Goal: Information Seeking & Learning: Find specific fact

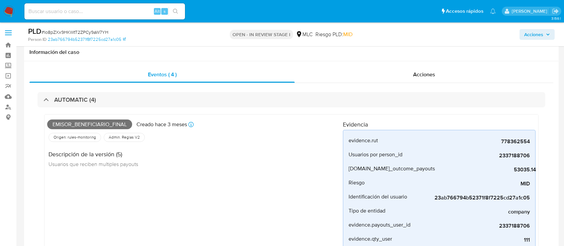
select select "10"
click at [101, 31] on span "# Io8pZXx9HKWtT2ZPCy9aW7YH" at bounding box center [75, 32] width 67 height 7
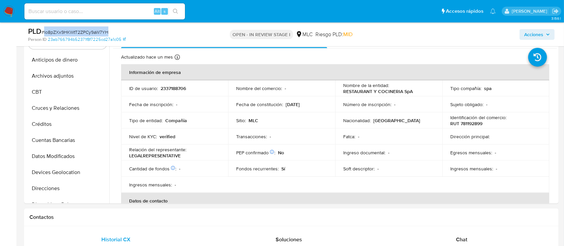
scroll to position [223, 0]
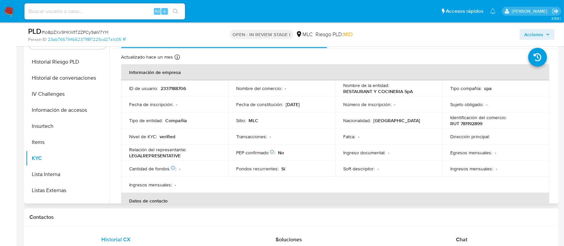
click at [186, 85] on div "ID de usuario : 2337188706" at bounding box center [174, 88] width 91 height 6
click at [173, 85] on p "2337188706" at bounding box center [173, 88] width 25 height 6
copy p "2337188706"
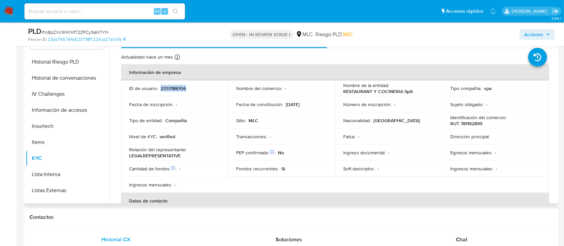
copy p "2337188706"
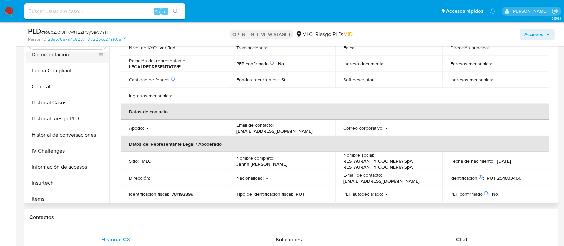
scroll to position [89, 0]
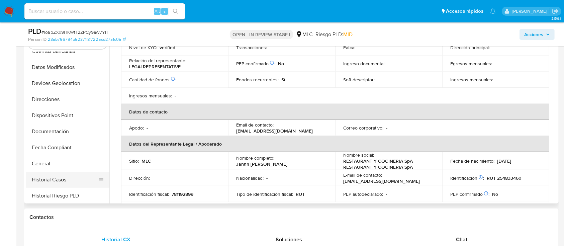
click at [54, 176] on button "Historial Casos" at bounding box center [65, 180] width 78 height 16
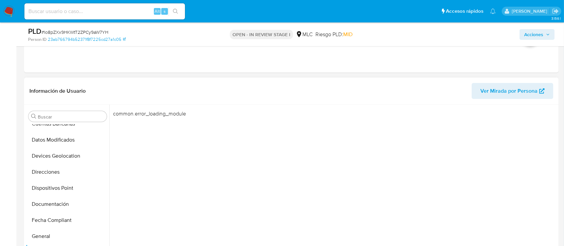
scroll to position [625, 0]
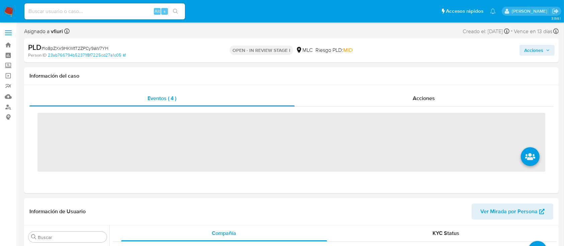
scroll to position [283, 0]
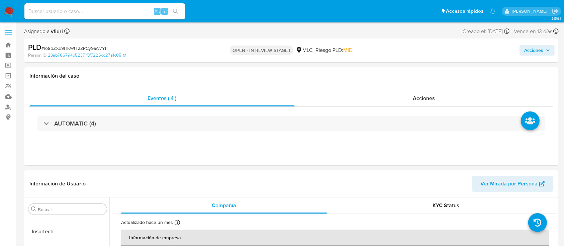
select select "10"
click at [234, 107] on div "AUTOMATIC (4)" at bounding box center [291, 123] width 524 height 33
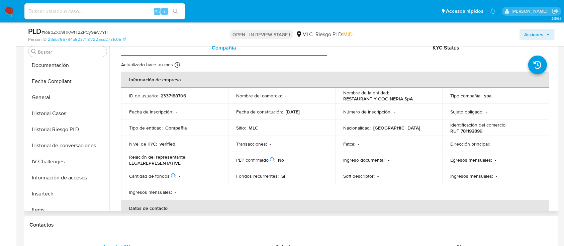
scroll to position [149, 0]
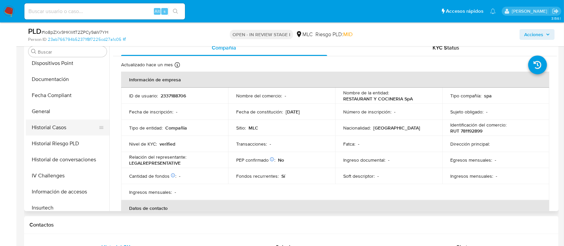
click at [63, 128] on button "Historial Casos" at bounding box center [65, 127] width 78 height 16
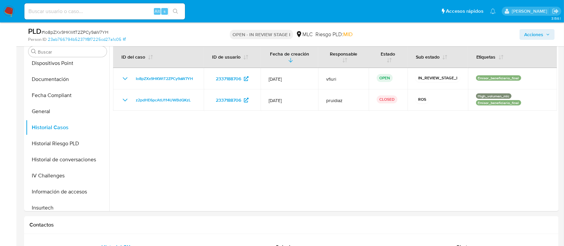
click at [478, 33] on div "Acciones" at bounding box center [468, 34] width 174 height 16
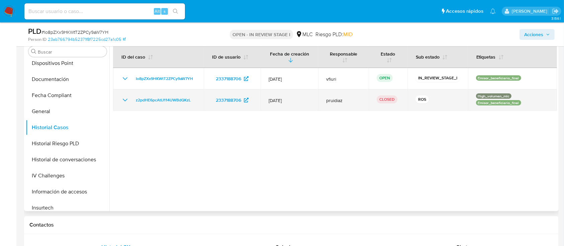
click at [130, 99] on div "z2pdHE6pcAtIJ114UWBdQKzL" at bounding box center [158, 100] width 75 height 8
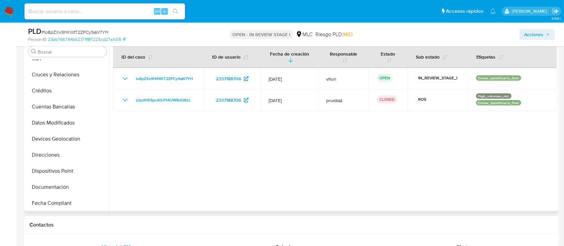
scroll to position [0, 0]
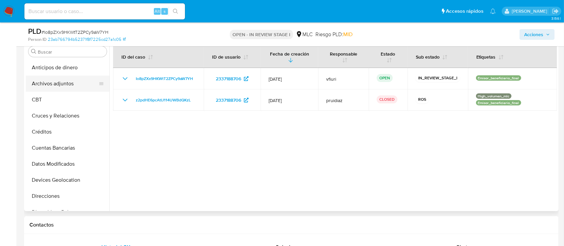
click at [47, 85] on button "Archivos adjuntos" at bounding box center [65, 84] width 78 height 16
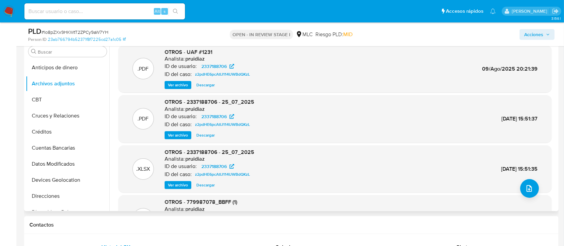
click at [177, 85] on span "Ver archivo" at bounding box center [178, 85] width 20 height 7
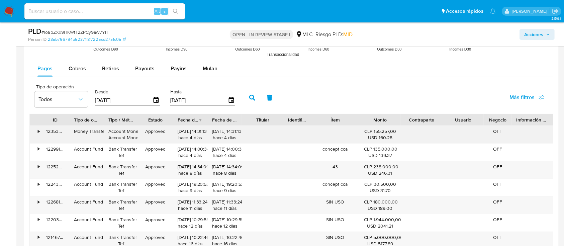
scroll to position [625, 0]
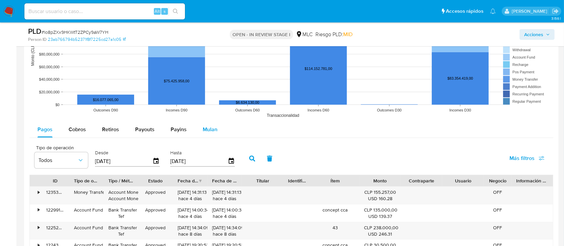
click at [203, 132] on span "Mulan" at bounding box center [210, 130] width 15 height 8
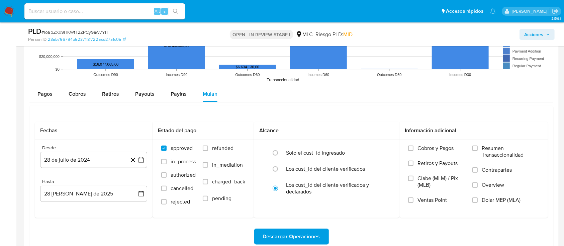
scroll to position [714, 0]
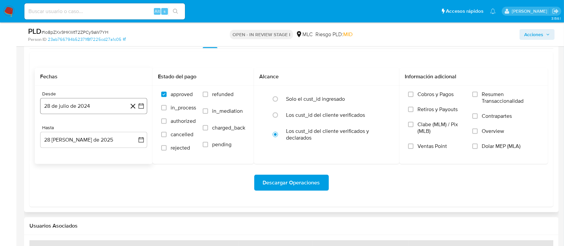
click at [145, 106] on button "28 de julio de 2024" at bounding box center [93, 106] width 107 height 16
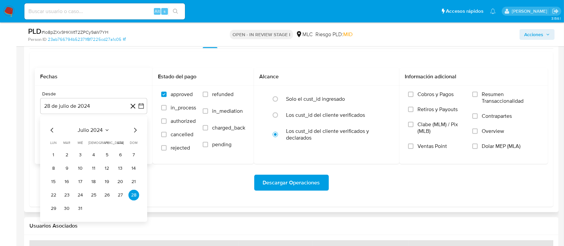
click at [135, 132] on icon "Mes siguiente" at bounding box center [135, 130] width 3 height 5
click at [136, 132] on icon "Mes siguiente" at bounding box center [135, 130] width 8 height 8
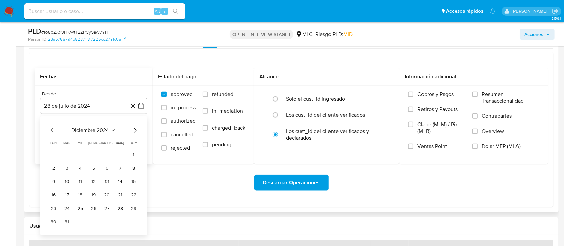
click at [136, 132] on icon "Mes siguiente" at bounding box center [135, 130] width 8 height 8
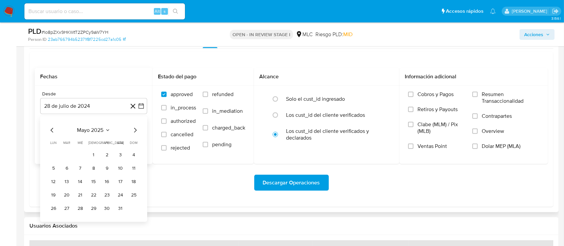
click at [136, 132] on icon "Mes siguiente" at bounding box center [135, 130] width 8 height 8
click at [102, 193] on button "25" at bounding box center [107, 195] width 11 height 11
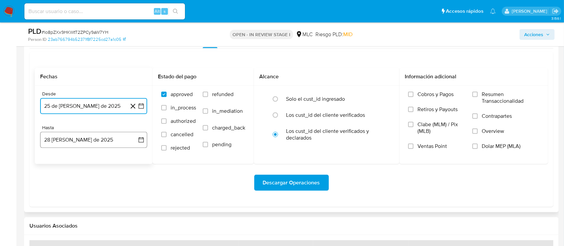
click at [142, 140] on icon "button" at bounding box center [141, 140] width 7 height 7
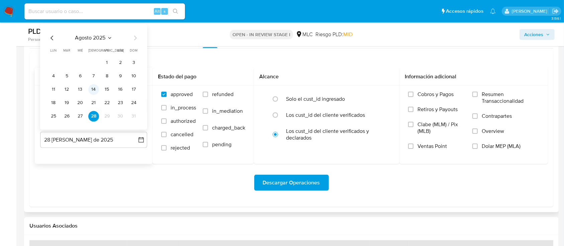
click at [91, 93] on button "14" at bounding box center [93, 89] width 11 height 11
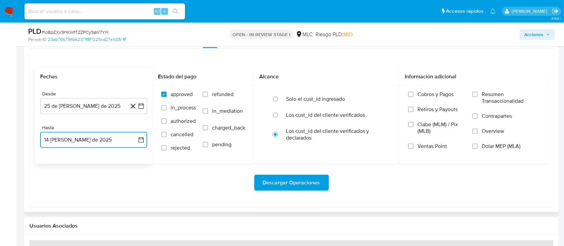
click at [144, 139] on icon "button" at bounding box center [141, 139] width 5 height 5
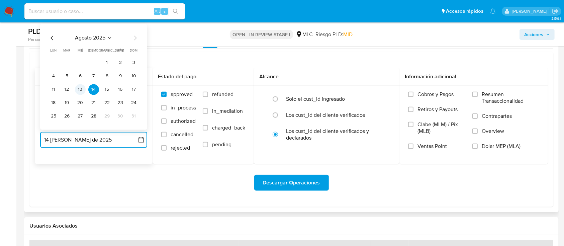
click at [76, 90] on button "13" at bounding box center [80, 89] width 11 height 11
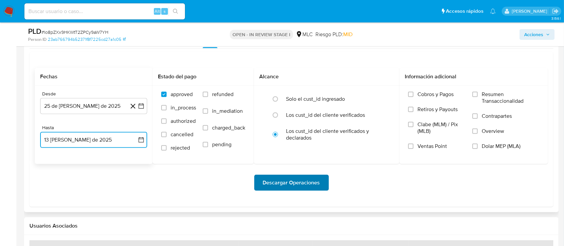
click at [278, 175] on span "Descargar Operaciones" at bounding box center [291, 182] width 57 height 15
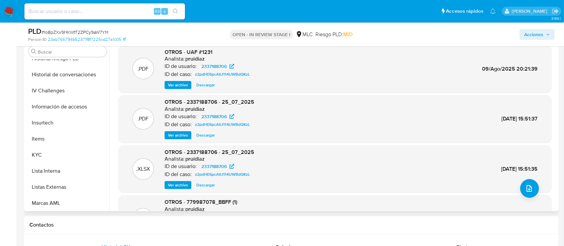
scroll to position [149, 0]
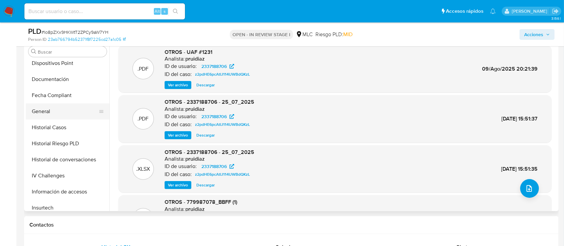
click at [53, 108] on button "General" at bounding box center [65, 111] width 78 height 16
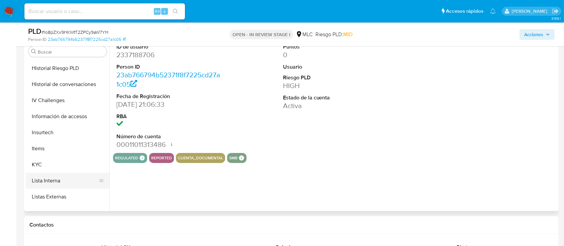
scroll to position [238, 0]
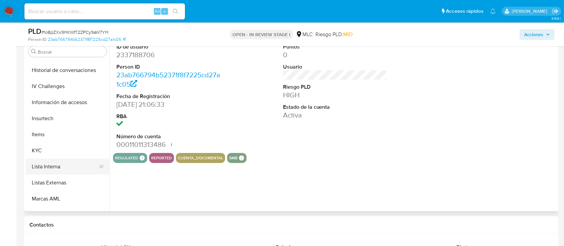
click at [52, 169] on button "Lista Interna" at bounding box center [65, 167] width 78 height 16
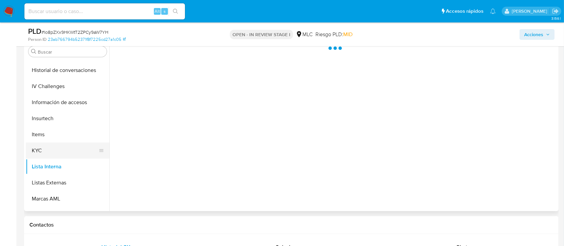
click at [47, 152] on button "KYC" at bounding box center [65, 151] width 78 height 16
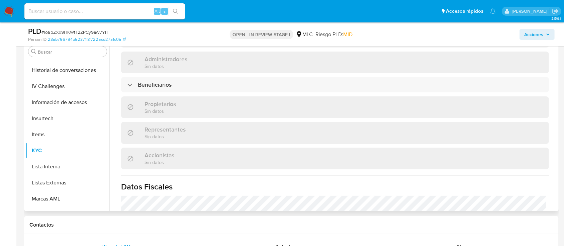
scroll to position [178, 0]
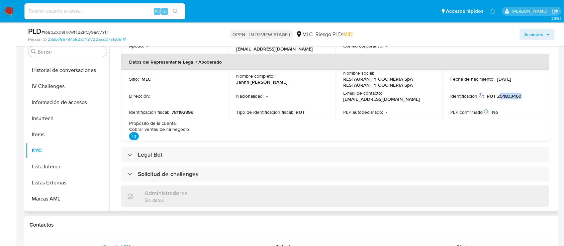
drag, startPoint x: 497, startPoint y: 97, endPoint x: 522, endPoint y: 97, distance: 24.8
click at [522, 97] on div "Identificación Nº de serie: 602774519 : RUT 254833460" at bounding box center [496, 96] width 91 height 6
drag, startPoint x: 496, startPoint y: 96, endPoint x: 536, endPoint y: 99, distance: 40.3
click at [536, 99] on td "Identificación Nº de serie: 602774519 : RUT 254833460" at bounding box center [495, 96] width 107 height 16
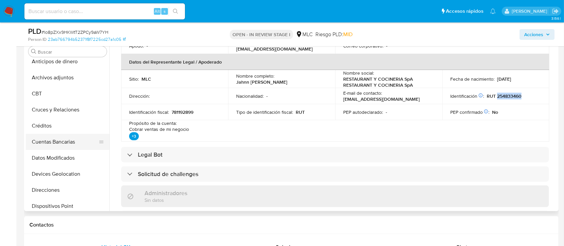
scroll to position [0, 0]
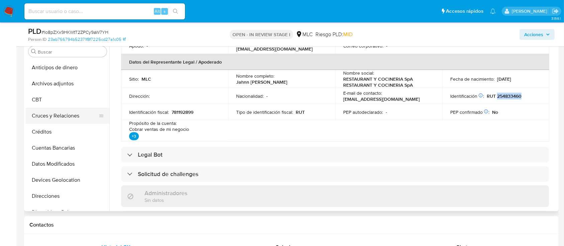
click at [61, 112] on button "Cruces y Relaciones" at bounding box center [65, 116] width 78 height 16
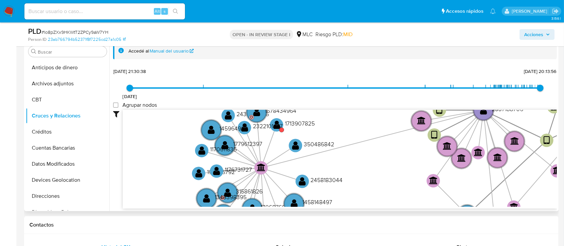
drag, startPoint x: 310, startPoint y: 138, endPoint x: 338, endPoint y: 130, distance: 29.8
click at [338, 130] on icon "device-67c42f321c3bdf8b6fc448ab  device-677890dfec7e277f767c957c  device-670d…" at bounding box center [340, 158] width 434 height 97
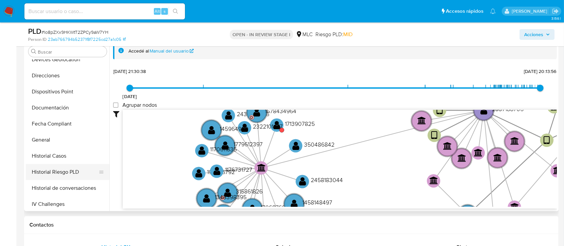
scroll to position [134, 0]
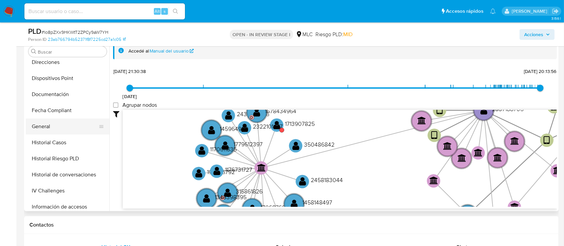
click at [50, 127] on button "General" at bounding box center [65, 126] width 78 height 16
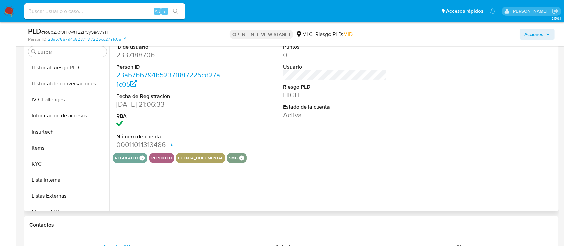
scroll to position [283, 0]
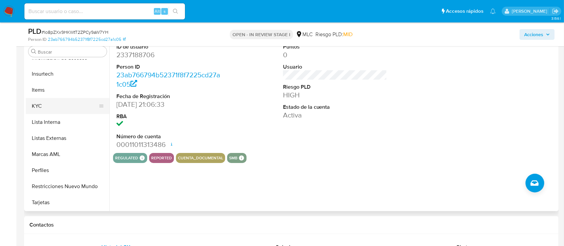
click at [51, 109] on button "KYC" at bounding box center [65, 106] width 78 height 16
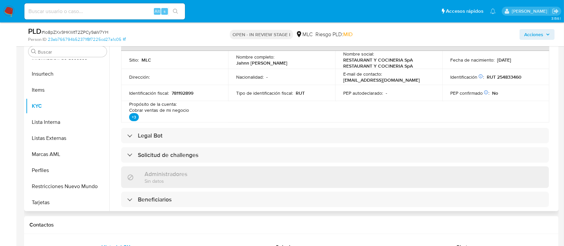
scroll to position [89, 0]
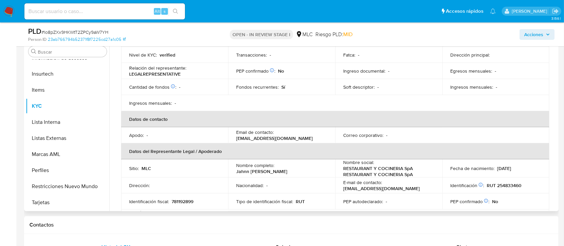
click at [513, 184] on p "RUT 254833460" at bounding box center [504, 185] width 35 height 6
copy p "254833460"
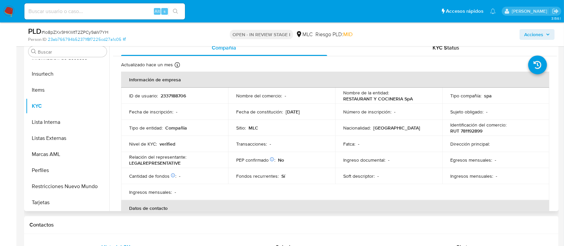
click at [475, 135] on td "Identificación del comercio : RUT 781192899" at bounding box center [495, 128] width 107 height 16
click at [474, 131] on p "RUT 781192899" at bounding box center [467, 131] width 32 height 6
copy p "781192899"
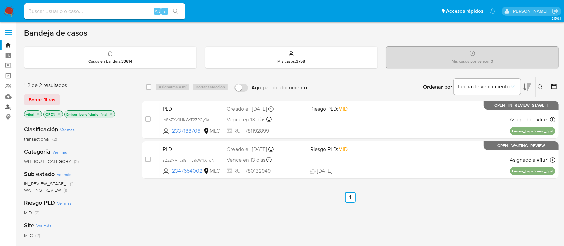
click at [10, 103] on link "Buscador de personas" at bounding box center [40, 107] width 80 height 10
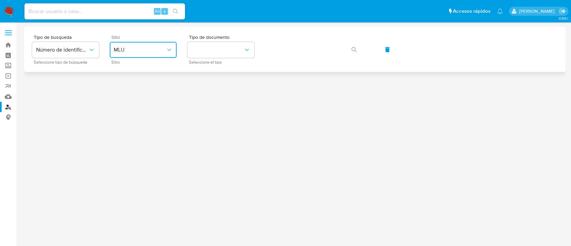
click at [146, 50] on span "MLU" at bounding box center [140, 50] width 52 height 7
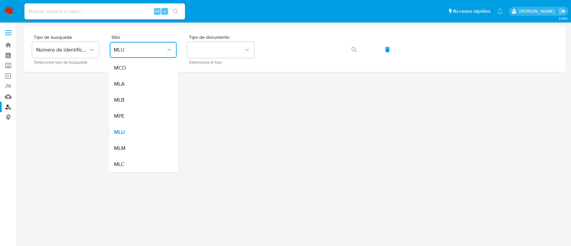
drag, startPoint x: 144, startPoint y: 160, endPoint x: 202, endPoint y: 76, distance: 102.3
click at [144, 161] on div "MLC" at bounding box center [141, 164] width 55 height 16
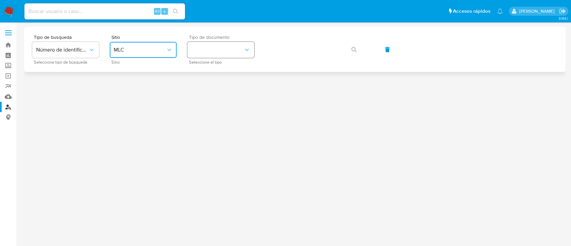
click at [214, 55] on button "identificationType" at bounding box center [220, 50] width 67 height 16
drag, startPoint x: 216, startPoint y: 68, endPoint x: 267, endPoint y: 60, distance: 51.8
click at [216, 68] on div "RUT RUT" at bounding box center [218, 71] width 55 height 23
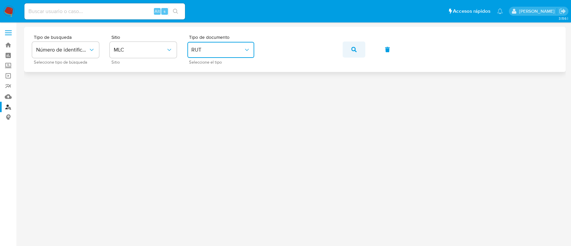
click at [355, 51] on icon "button" at bounding box center [353, 49] width 5 height 5
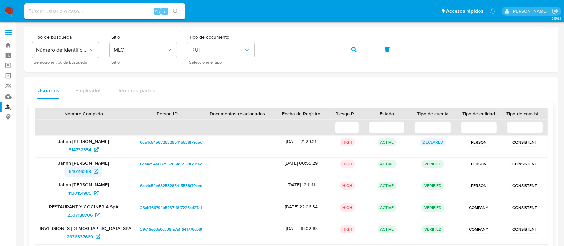
click at [83, 171] on span "640116268" at bounding box center [80, 171] width 22 height 11
click at [57, 11] on input at bounding box center [104, 11] width 161 height 9
paste input "2350269258"
type input "2350269258"
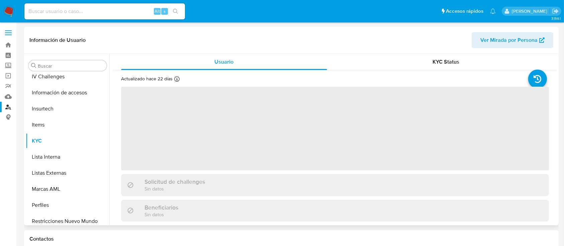
scroll to position [283, 0]
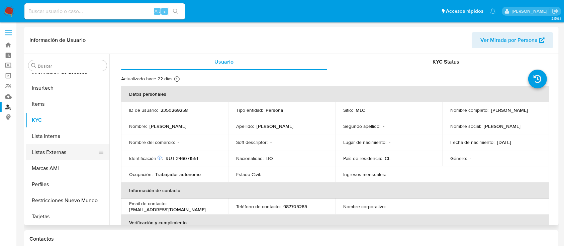
select select "10"
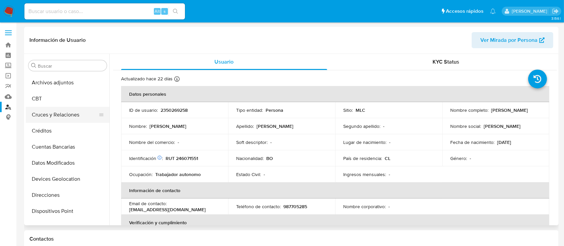
scroll to position [104, 0]
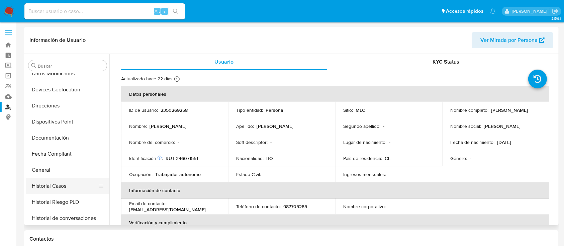
click at [56, 181] on button "Historial Casos" at bounding box center [65, 186] width 78 height 16
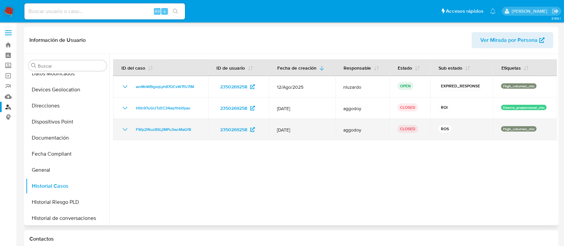
click at [126, 131] on icon "Mostrar/Ocultar" at bounding box center [125, 130] width 8 height 8
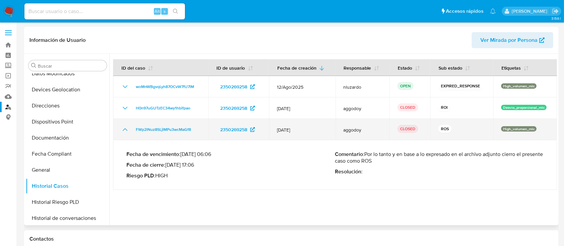
click at [126, 131] on icon "Mostrar/Ocultar" at bounding box center [125, 130] width 8 height 8
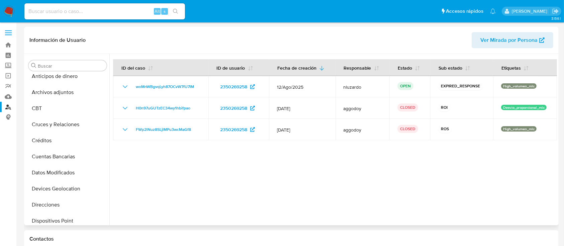
scroll to position [0, 0]
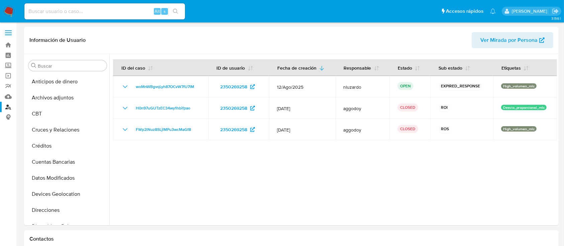
click at [48, 10] on input at bounding box center [104, 11] width 161 height 9
paste input "2350269258"
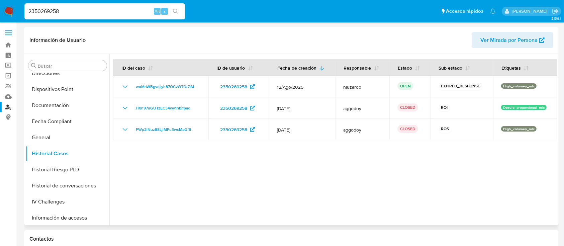
scroll to position [223, 0]
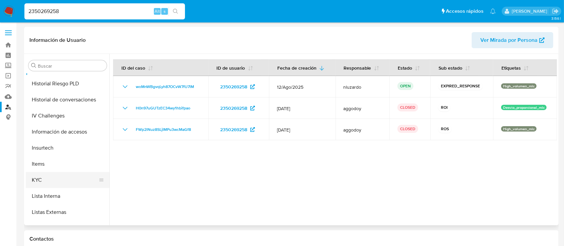
click at [45, 179] on button "KYC" at bounding box center [65, 180] width 78 height 16
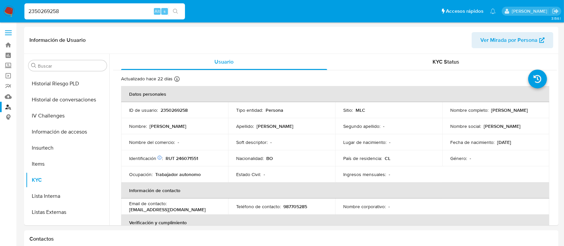
drag, startPoint x: 64, startPoint y: 10, endPoint x: 11, endPoint y: 3, distance: 53.6
click at [11, 3] on nav "Pausado Ver notificaciones 2350269258 Alt s Accesos rápidos Presiona las siguie…" at bounding box center [282, 11] width 564 height 22
paste input "749541013"
type input "749541013"
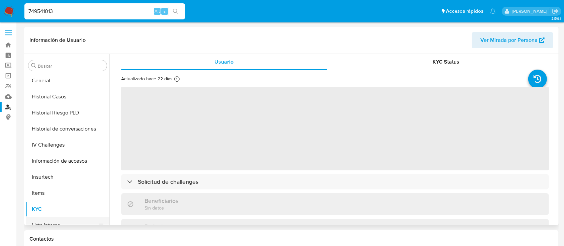
scroll to position [193, 0]
select select "10"
click at [59, 98] on button "Historial Casos" at bounding box center [65, 97] width 78 height 16
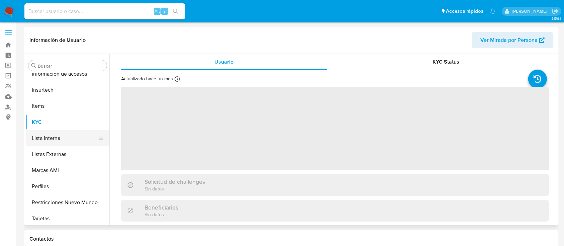
scroll to position [283, 0]
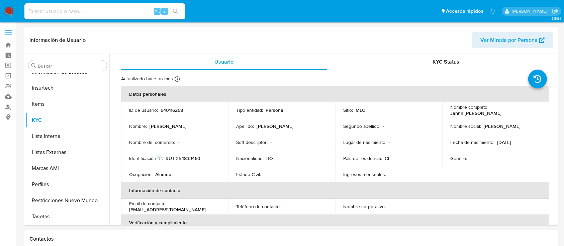
select select "10"
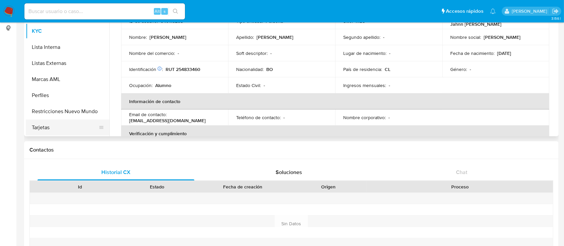
click at [64, 120] on button "Tarjetas" at bounding box center [65, 127] width 78 height 16
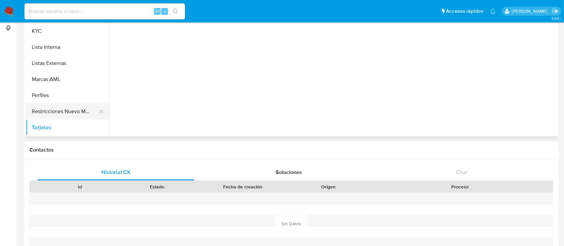
click at [64, 110] on button "Restricciones Nuevo Mundo" at bounding box center [65, 111] width 78 height 16
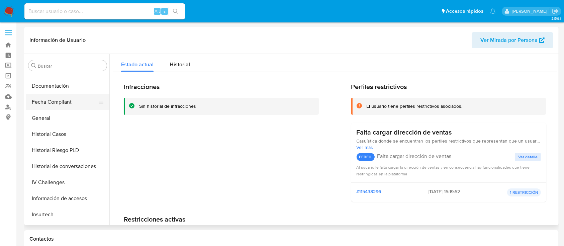
scroll to position [149, 0]
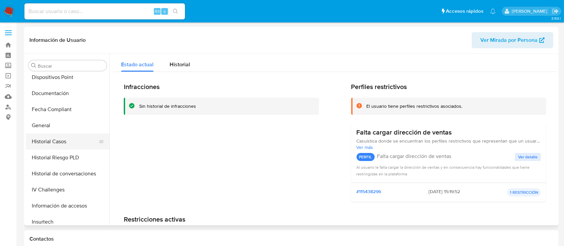
click at [43, 135] on button "Historial Casos" at bounding box center [65, 142] width 78 height 16
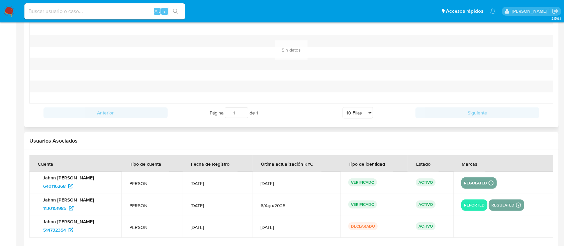
scroll to position [655, 0]
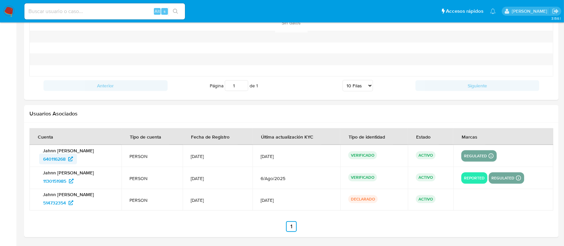
click at [66, 155] on span "640116268" at bounding box center [54, 159] width 22 height 11
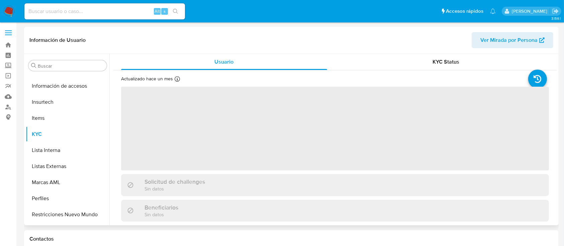
scroll to position [283, 0]
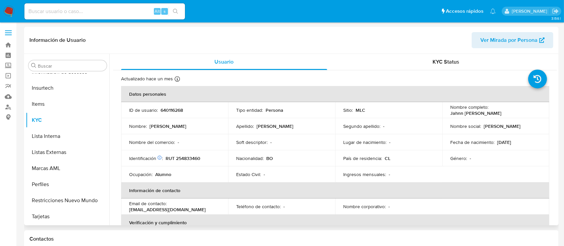
select select "10"
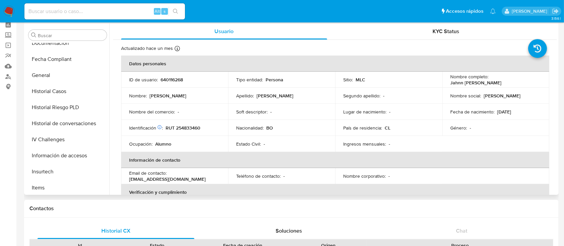
scroll to position [104, 0]
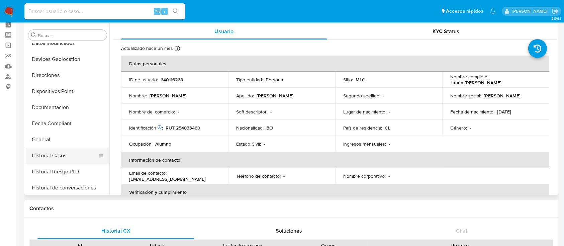
click at [55, 153] on button "Historial Casos" at bounding box center [65, 156] width 78 height 16
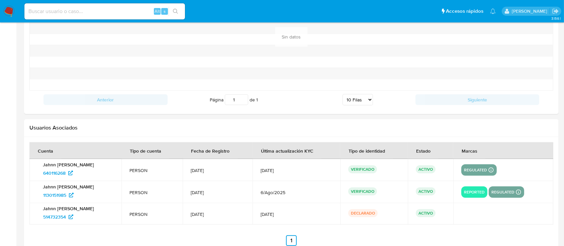
scroll to position [655, 0]
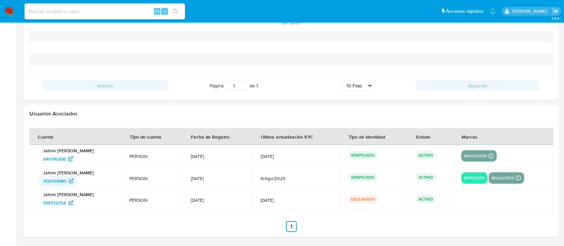
click at [62, 178] on span "1130151985" at bounding box center [54, 181] width 23 height 11
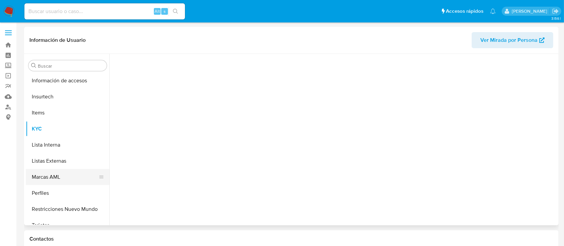
scroll to position [283, 0]
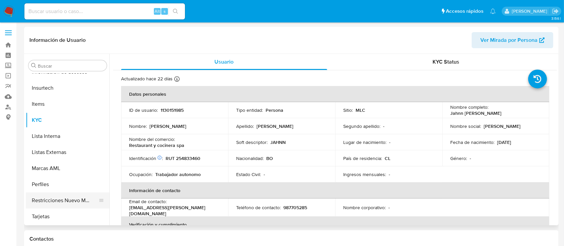
click at [70, 194] on button "Restricciones Nuevo Mundo" at bounding box center [65, 200] width 78 height 16
select select "10"
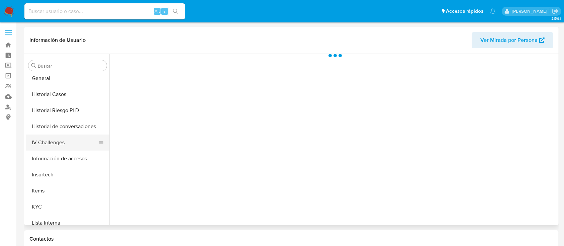
scroll to position [193, 0]
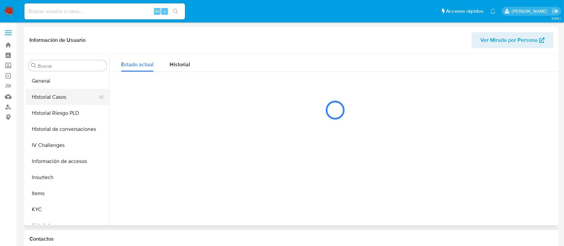
click at [60, 91] on button "Historial Casos" at bounding box center [65, 97] width 78 height 16
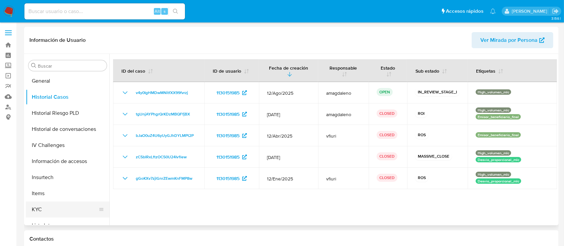
click at [44, 213] on button "KYC" at bounding box center [65, 209] width 78 height 16
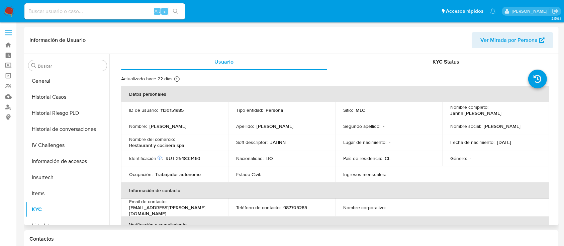
drag, startPoint x: 449, startPoint y: 114, endPoint x: 510, endPoint y: 111, distance: 61.0
click at [510, 111] on div "Nombre completo : [PERSON_NAME]" at bounding box center [496, 110] width 91 height 12
copy p "Jahnn [PERSON_NAME]"
drag, startPoint x: 165, startPoint y: 157, endPoint x: 205, endPoint y: 160, distance: 40.3
click at [205, 160] on div "Identificación Nº de serie: 602774519 : RUT 254833460" at bounding box center [174, 158] width 91 height 6
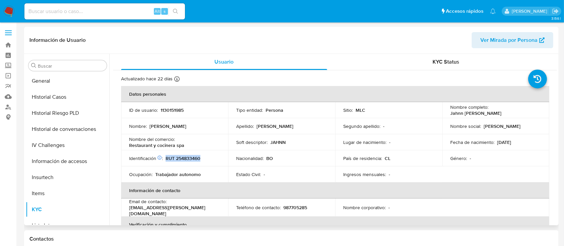
copy p "RUT 254833460"
